Goal: Task Accomplishment & Management: Manage account settings

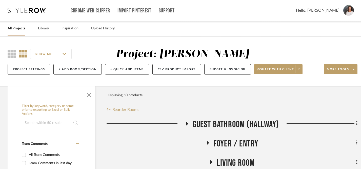
click at [18, 32] on div "All Projects" at bounding box center [17, 28] width 18 height 15
click at [20, 29] on link "All Projects" at bounding box center [17, 28] width 18 height 7
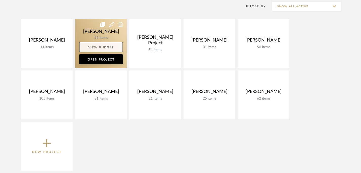
scroll to position [79, 0]
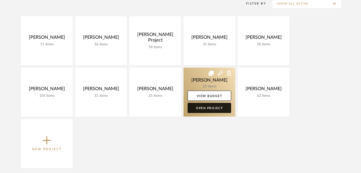
click at [214, 107] on link "Open Project" at bounding box center [209, 108] width 44 height 10
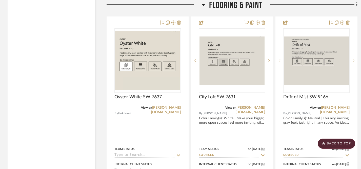
scroll to position [900, 0]
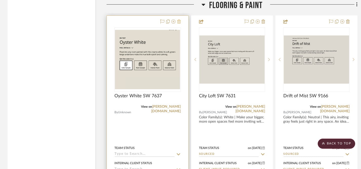
click at [180, 21] on icon at bounding box center [179, 21] width 4 height 4
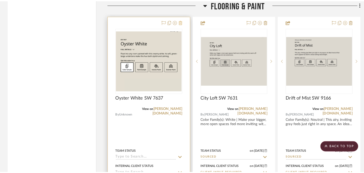
scroll to position [0, 0]
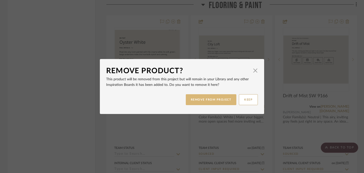
click at [207, 100] on button "REMOVE FROM PROJECT" at bounding box center [211, 99] width 51 height 11
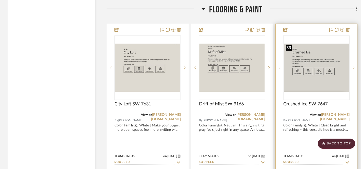
scroll to position [891, 0]
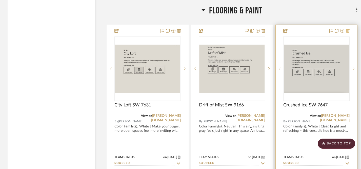
click at [265, 29] on icon at bounding box center [348, 31] width 4 height 4
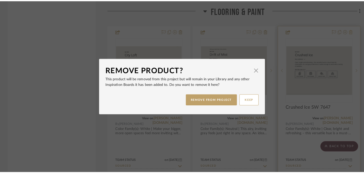
scroll to position [0, 0]
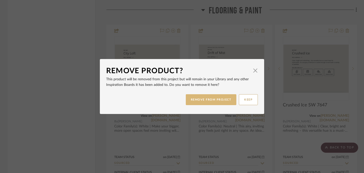
click at [223, 102] on button "REMOVE FROM PROJECT" at bounding box center [211, 99] width 51 height 11
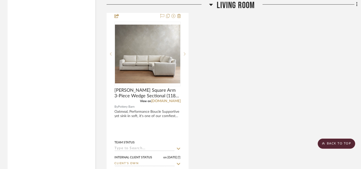
scroll to position [1697, 0]
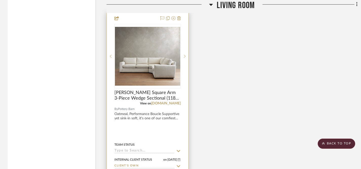
click at [163, 115] on div at bounding box center [147, 122] width 81 height 221
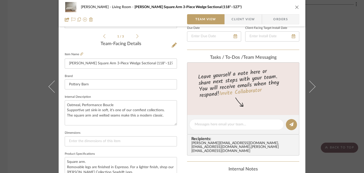
scroll to position [118, 0]
